Goal: Task Accomplishment & Management: Use online tool/utility

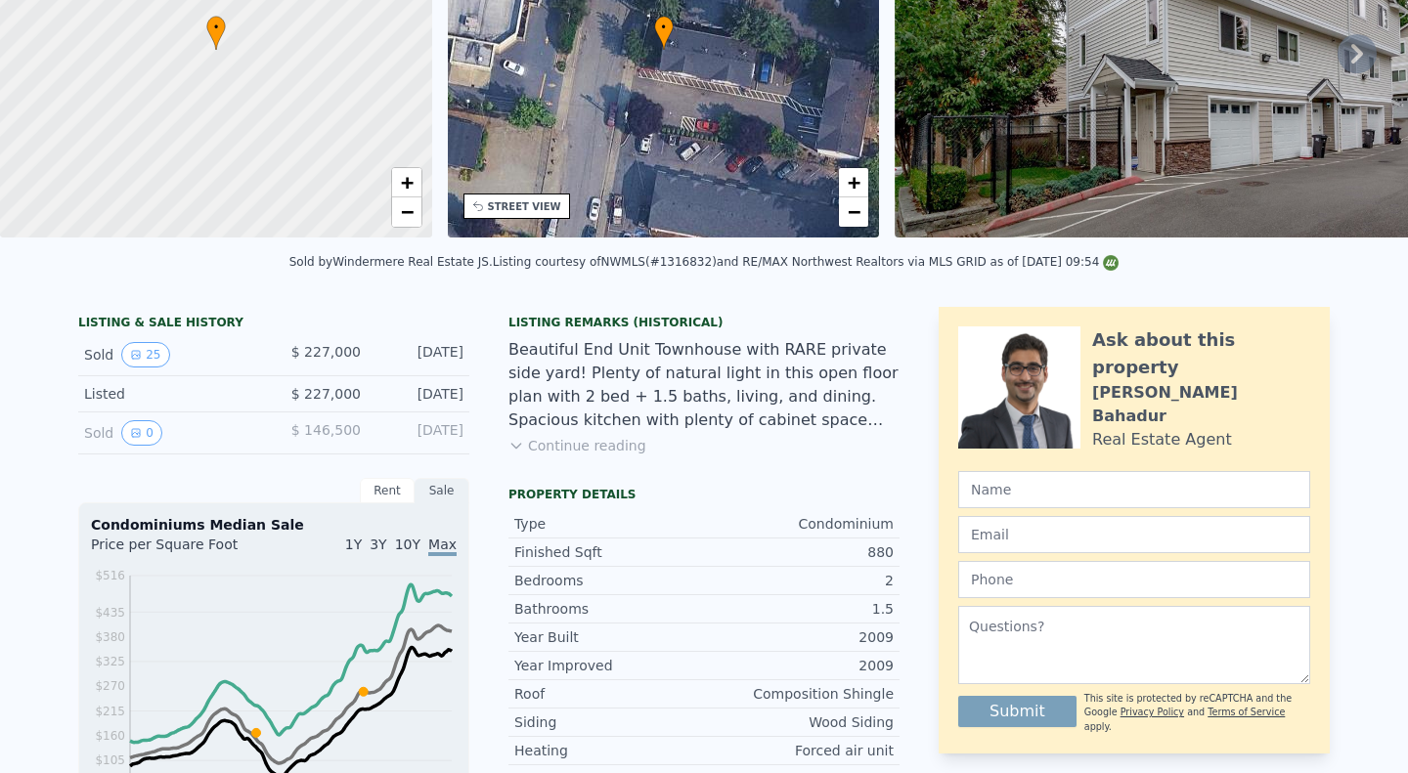
scroll to position [7, 0]
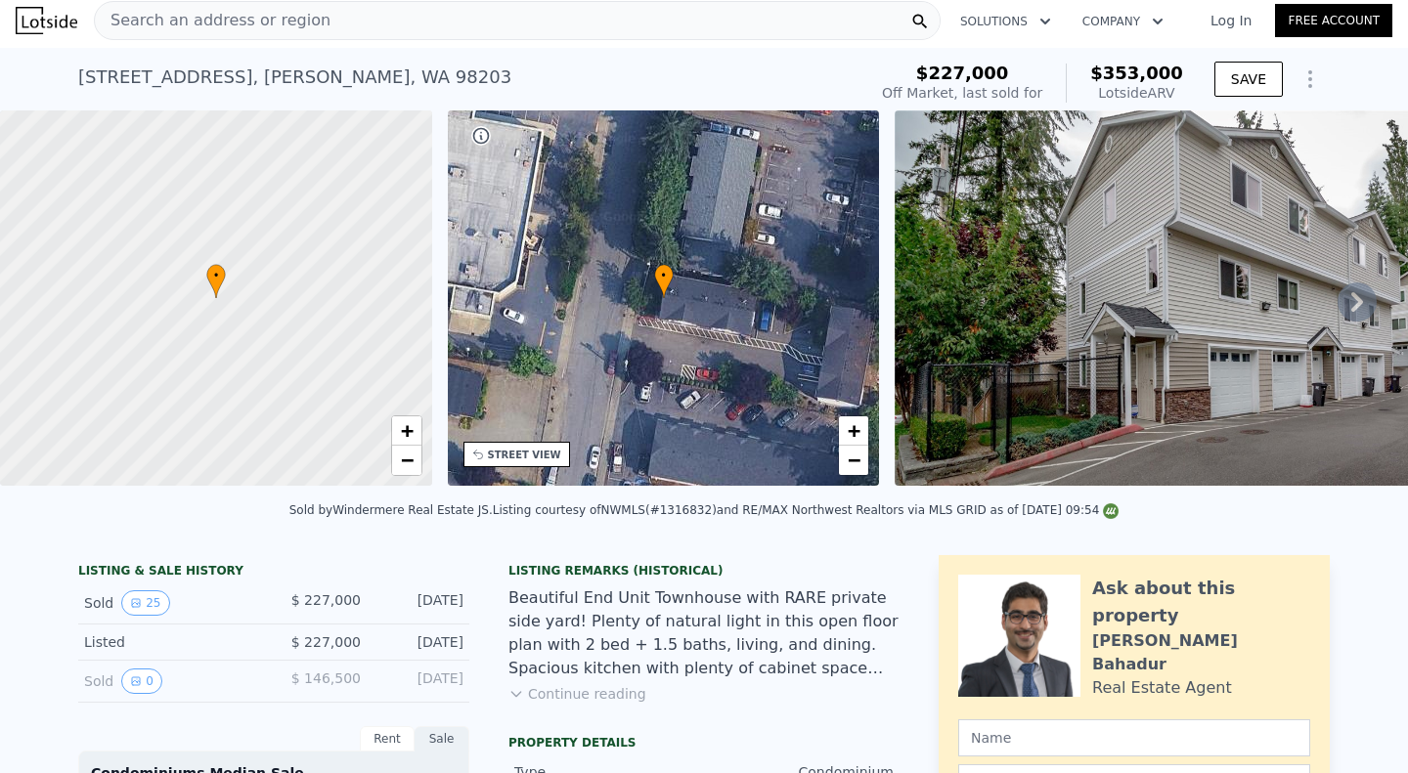
click at [1298, 82] on icon "Show Options" at bounding box center [1309, 78] width 23 height 23
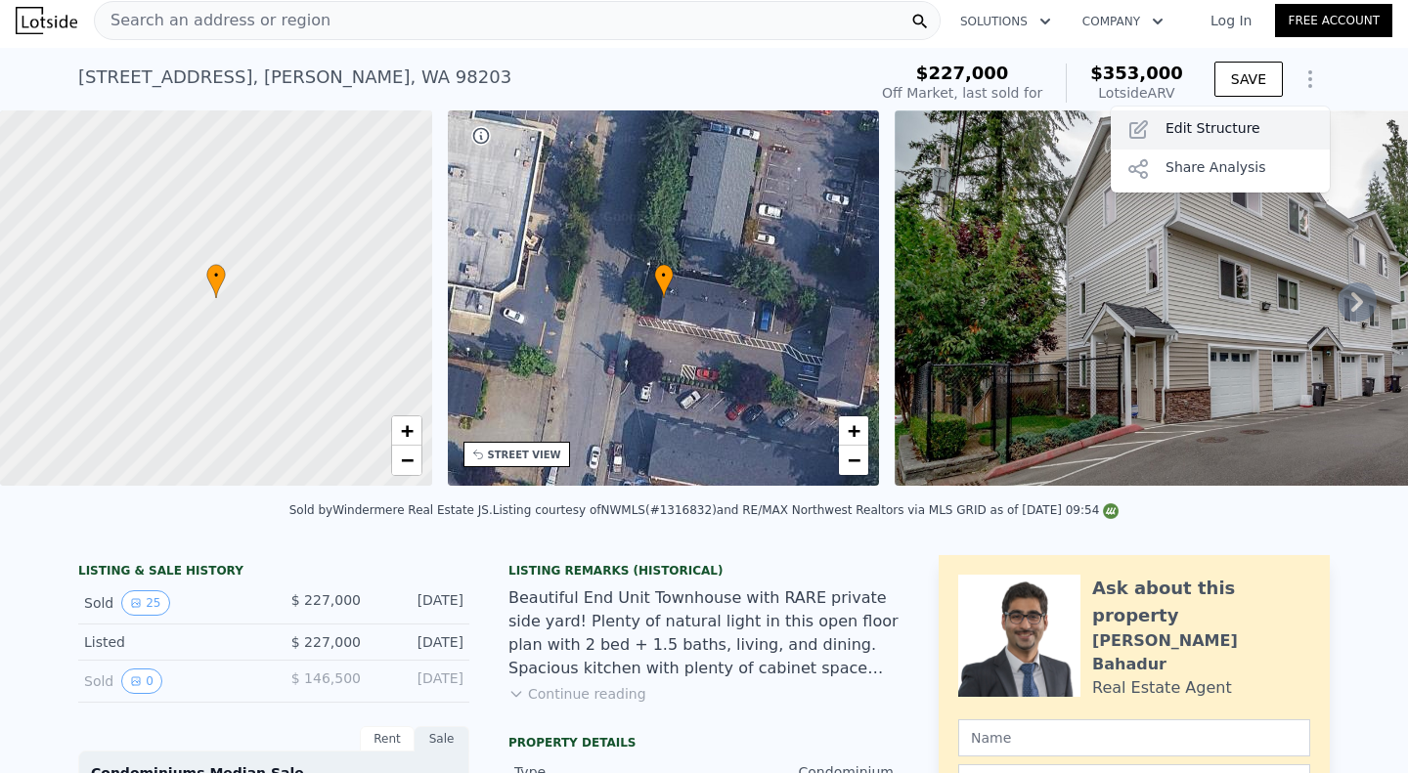
click at [1184, 132] on div "Edit Structure" at bounding box center [1219, 129] width 219 height 39
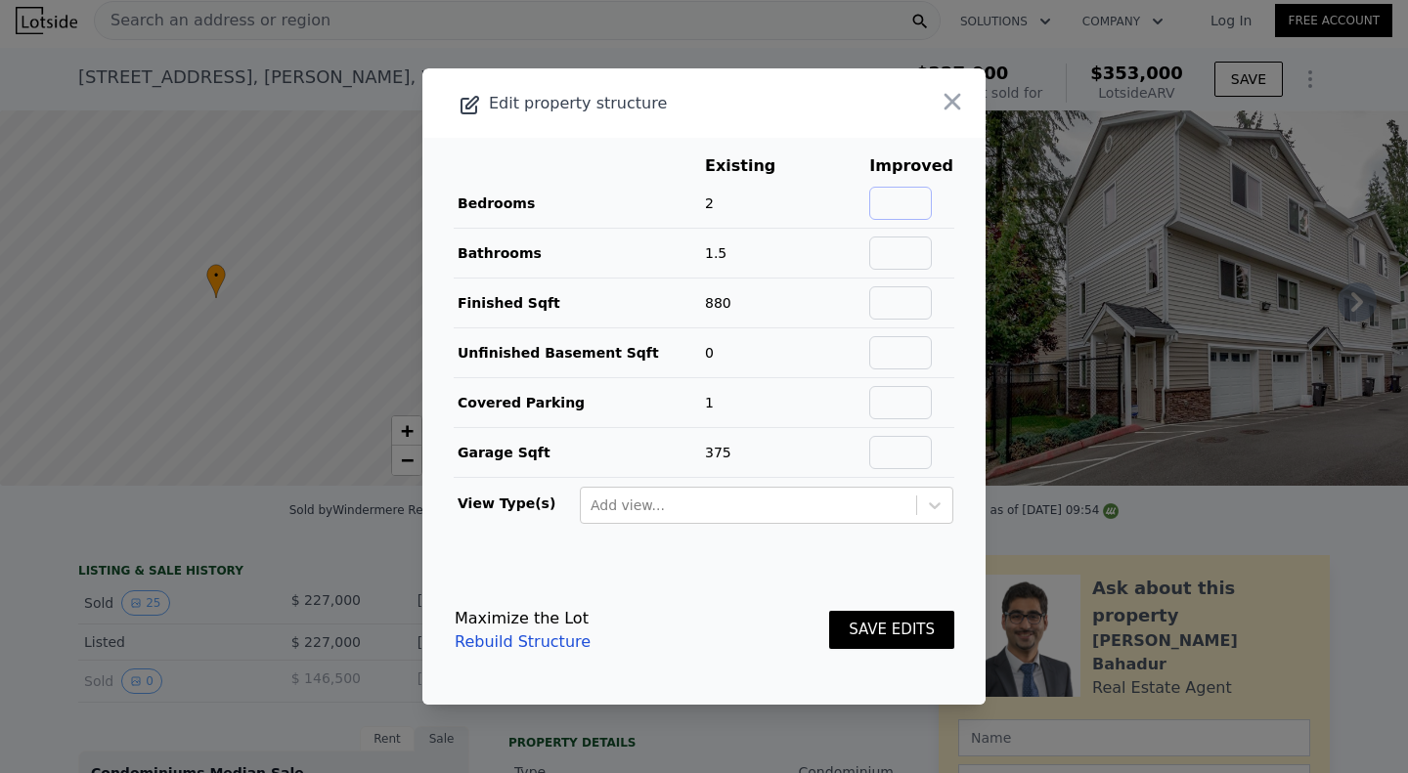
click at [896, 218] on input "text" at bounding box center [900, 203] width 63 height 33
type input "2"
click at [897, 239] on input "text" at bounding box center [900, 253] width 63 height 33
type input "2"
click at [880, 297] on input "text" at bounding box center [900, 302] width 63 height 33
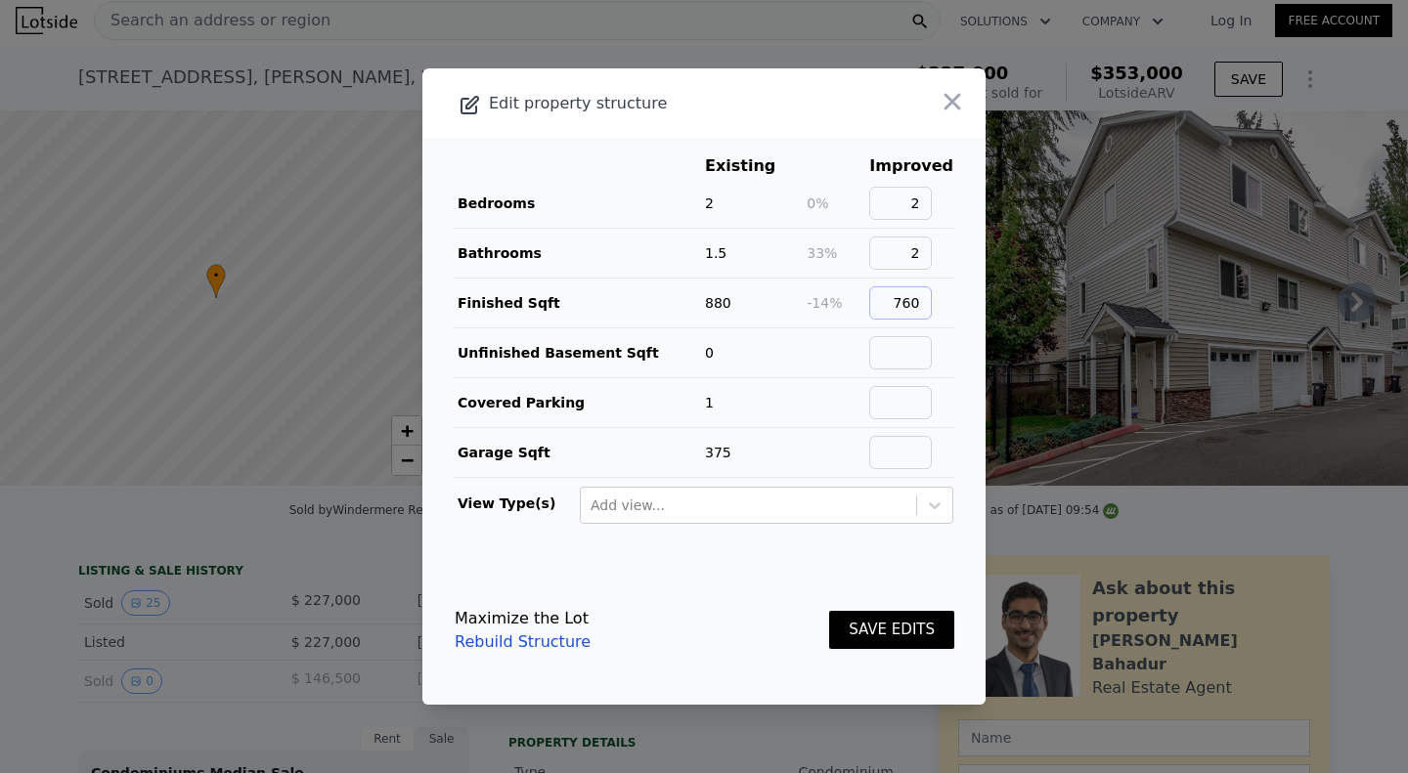
type input "760"
click at [909, 343] on input "text" at bounding box center [900, 352] width 63 height 33
drag, startPoint x: 776, startPoint y: 544, endPoint x: 915, endPoint y: 601, distance: 150.3
click at [783, 546] on main "Existing Improved Bedrooms 2 0% 2 Bathrooms 1.5 33% 2 Finished Sqft 880 -14% 76…" at bounding box center [703, 347] width 563 height 418
click at [935, 629] on button "SAVE EDITS" at bounding box center [891, 630] width 125 height 38
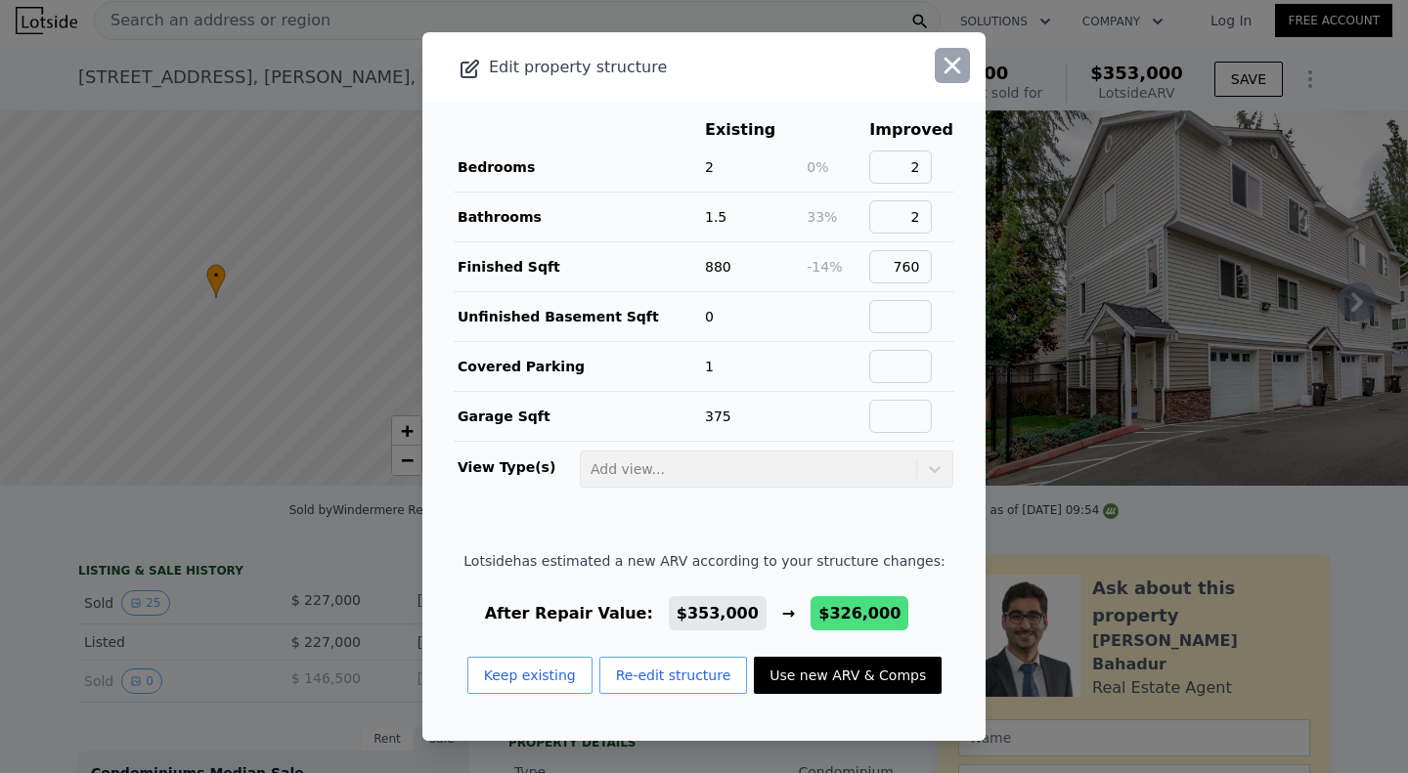
click at [943, 67] on icon "button" at bounding box center [951, 65] width 27 height 27
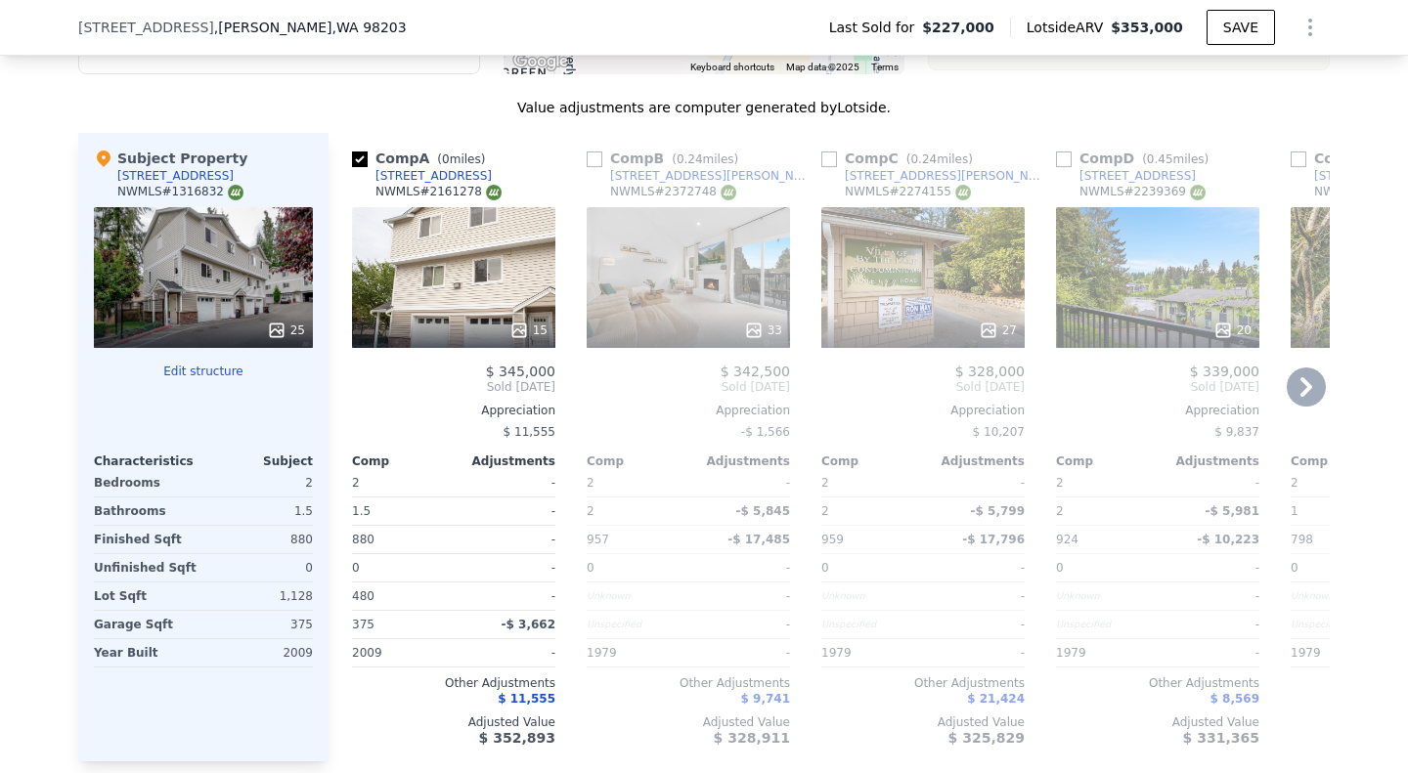
scroll to position [2213, 0]
click at [1302, 36] on icon "Show Options" at bounding box center [1309, 27] width 23 height 23
click at [1180, 67] on div "Edit Structure" at bounding box center [1219, 78] width 219 height 39
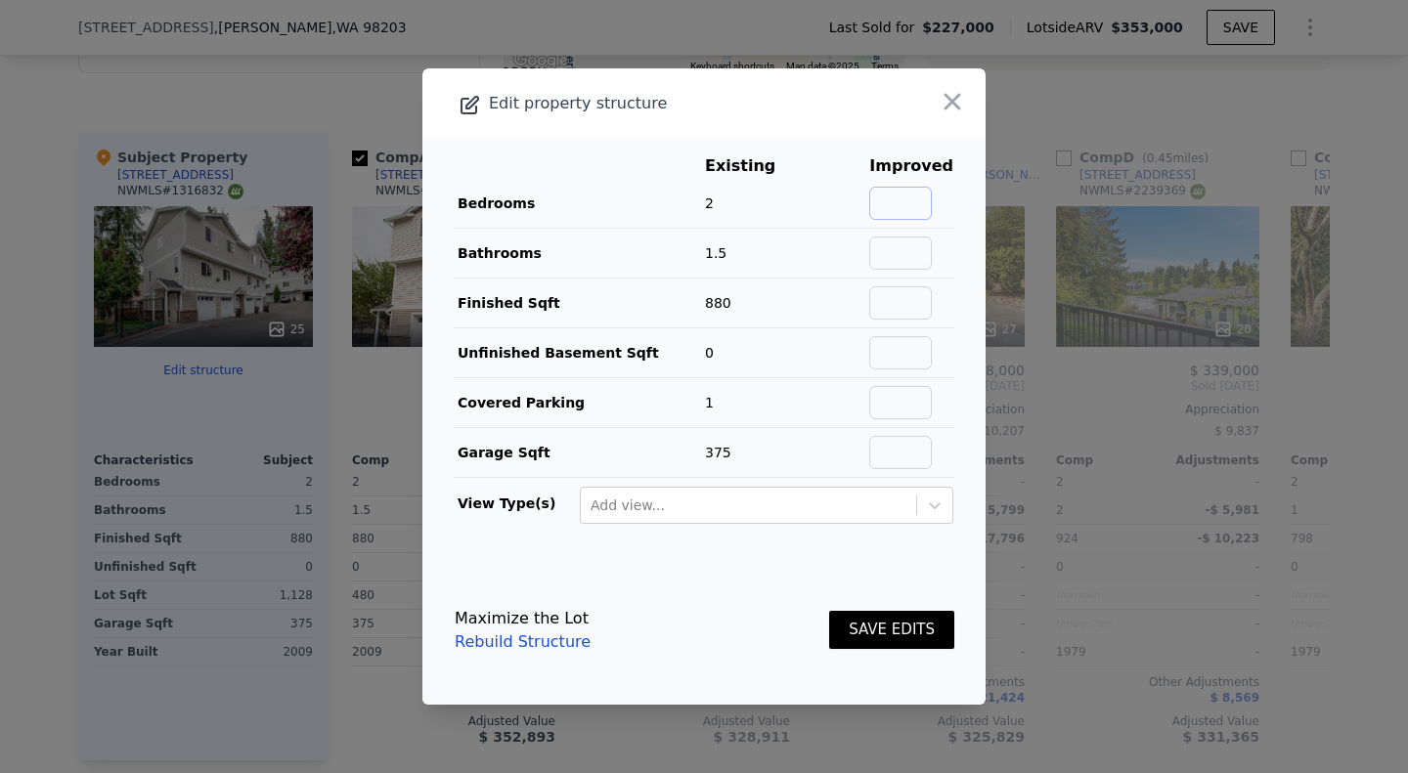
click at [926, 198] on input "text" at bounding box center [900, 203] width 63 height 33
type input "2"
click at [910, 226] on td "2" at bounding box center [911, 204] width 86 height 50
click at [905, 247] on input "text" at bounding box center [900, 253] width 63 height 33
type input "2"
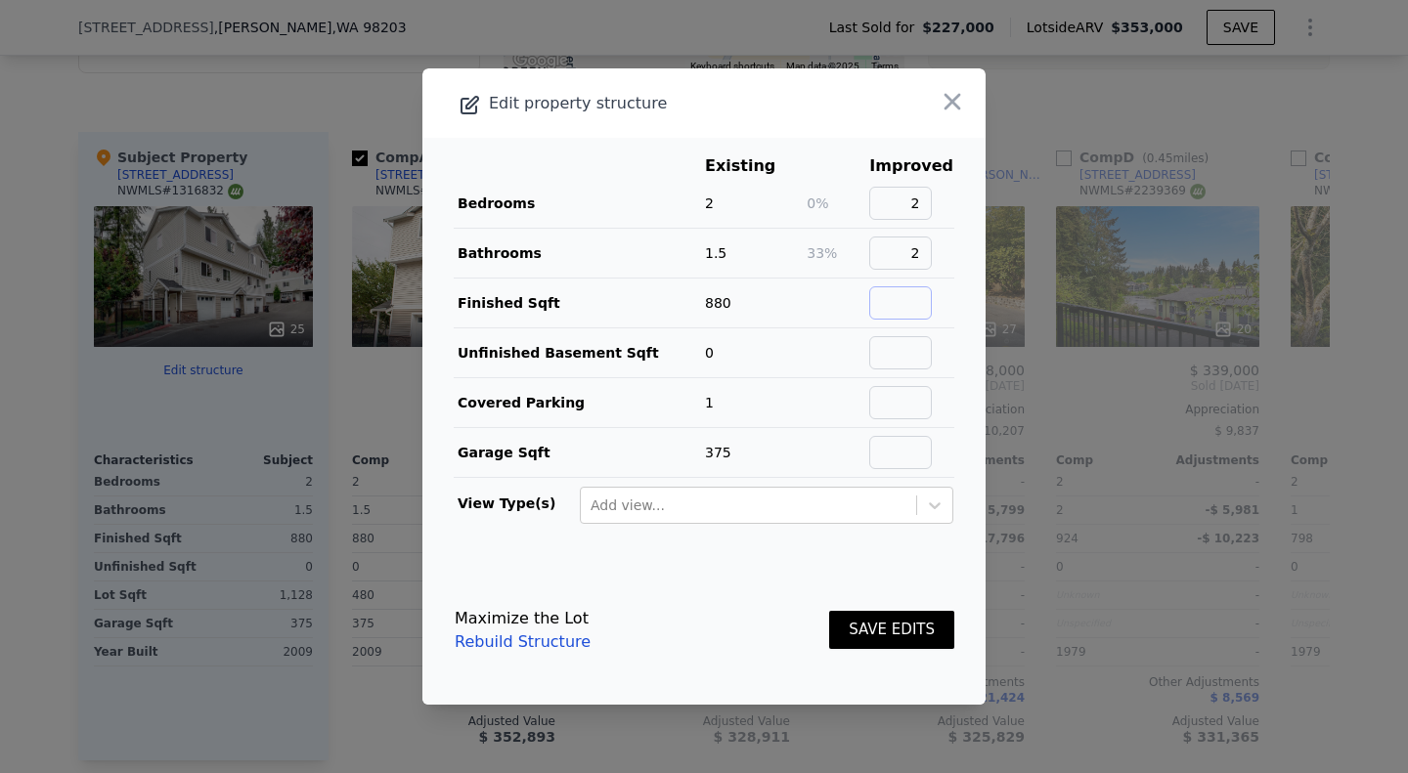
click at [883, 306] on input "text" at bounding box center [900, 302] width 63 height 33
type input "780"
click at [857, 622] on button "SAVE EDITS" at bounding box center [891, 630] width 125 height 38
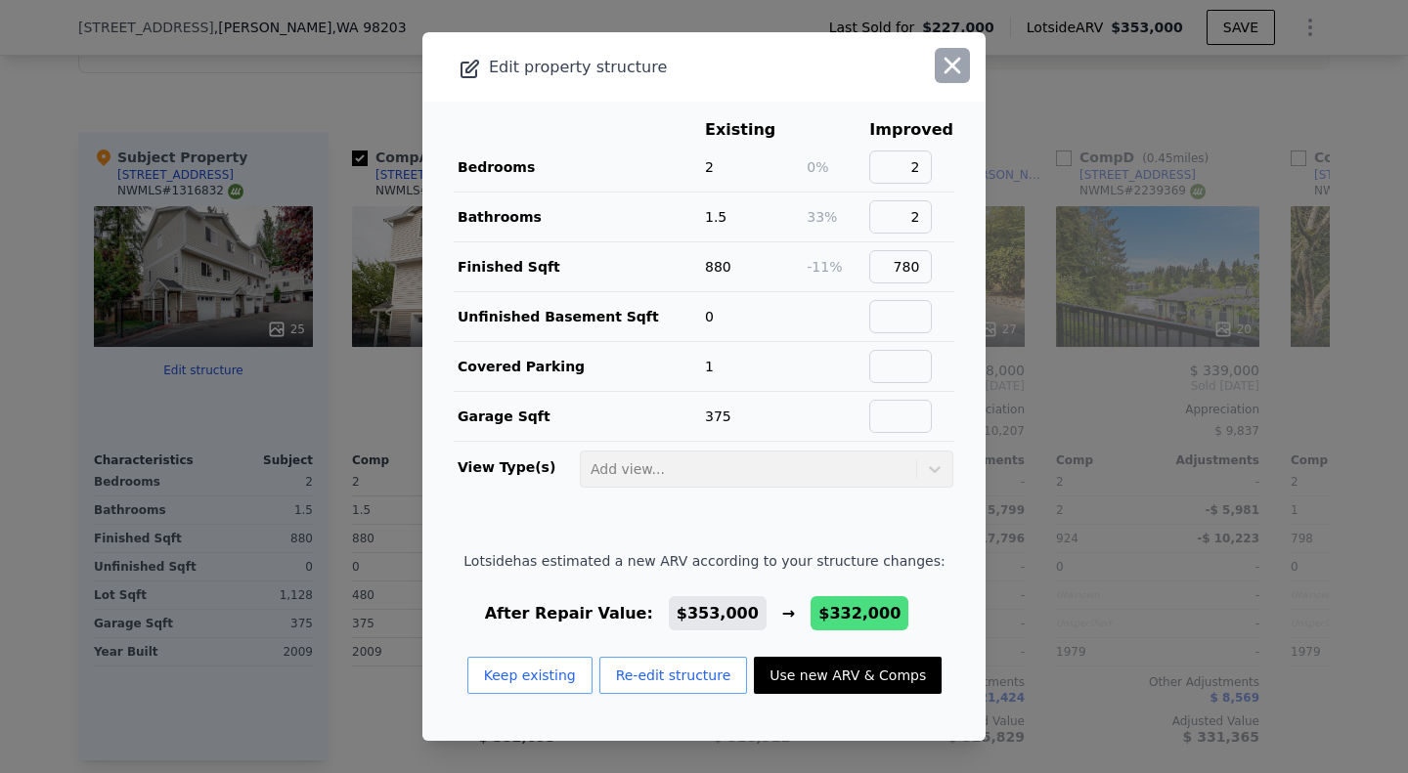
click at [938, 59] on icon "button" at bounding box center [951, 65] width 27 height 27
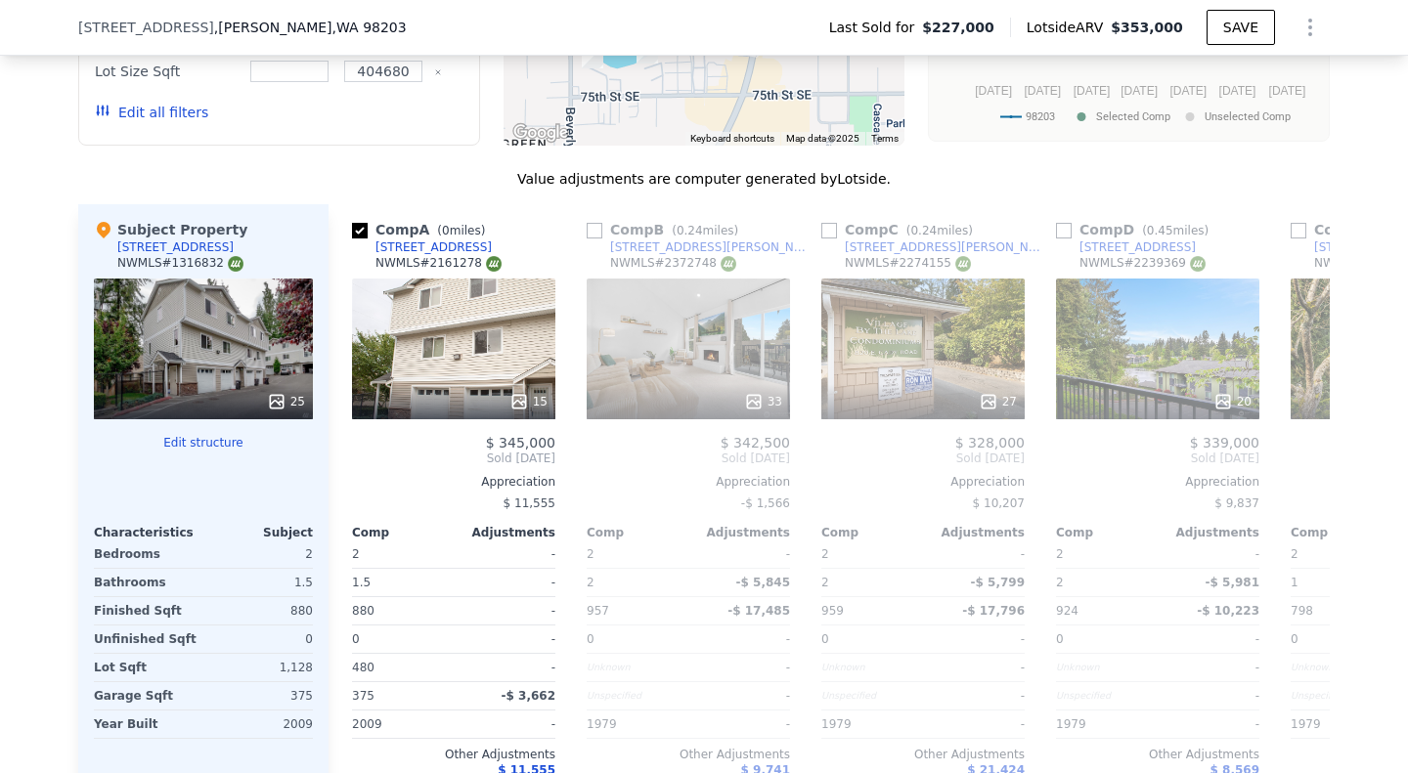
scroll to position [2145, 0]
